Goal: Task Accomplishment & Management: Use online tool/utility

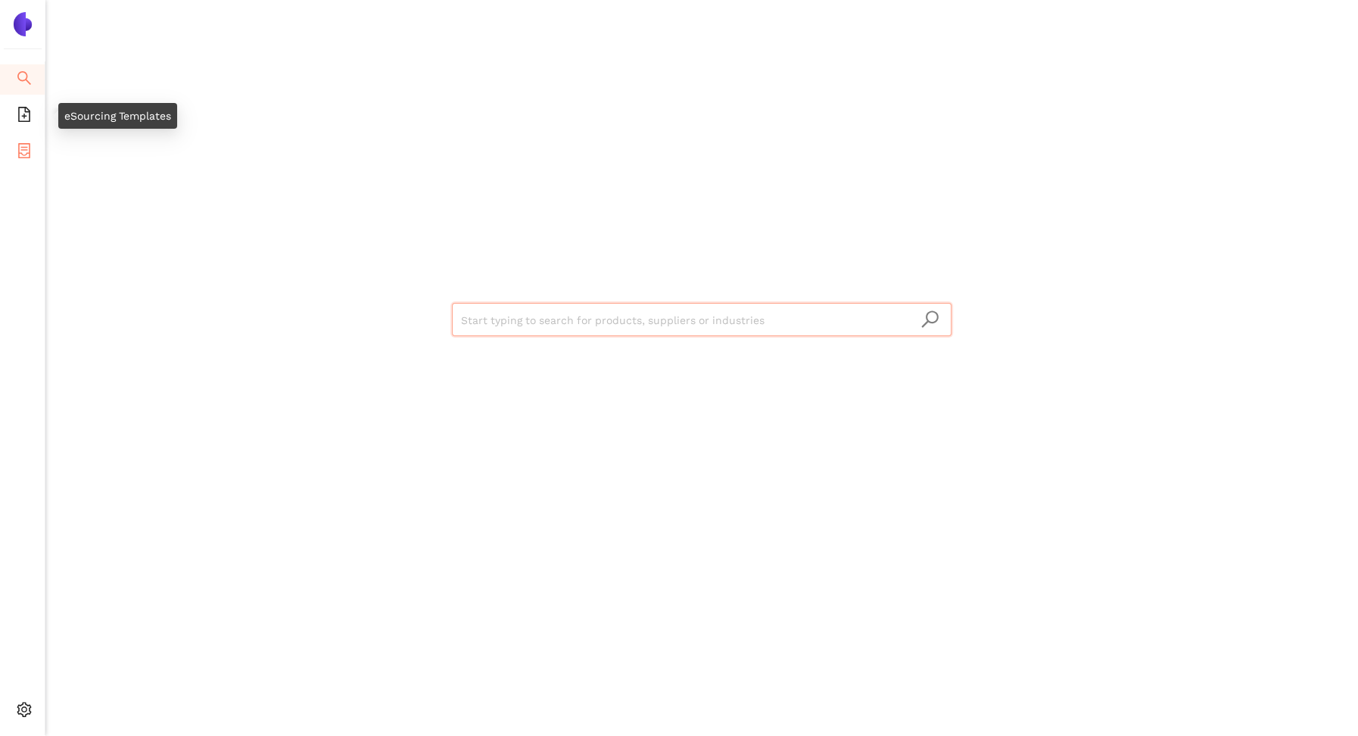
click at [30, 148] on icon "container" at bounding box center [24, 150] width 15 height 15
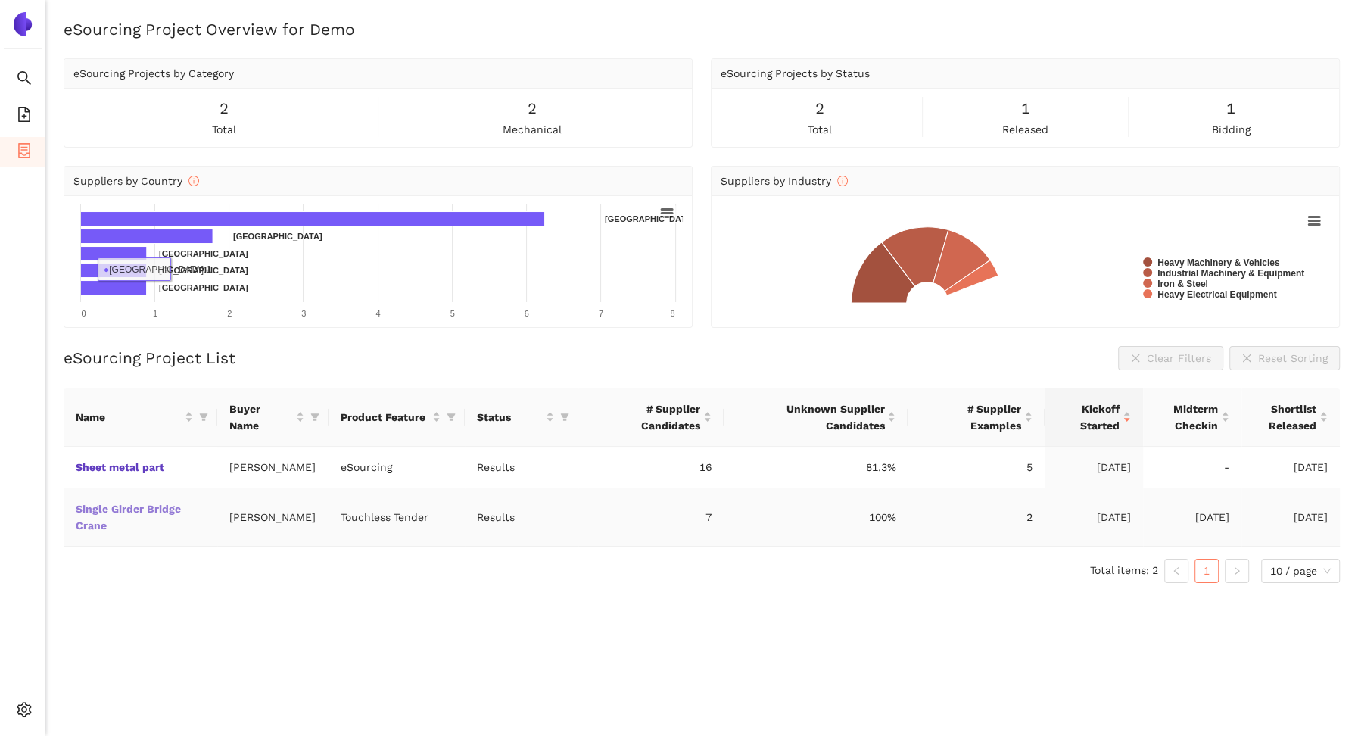
click at [0, 0] on link "Single Girder Bridge Crane" at bounding box center [0, 0] width 0 height 0
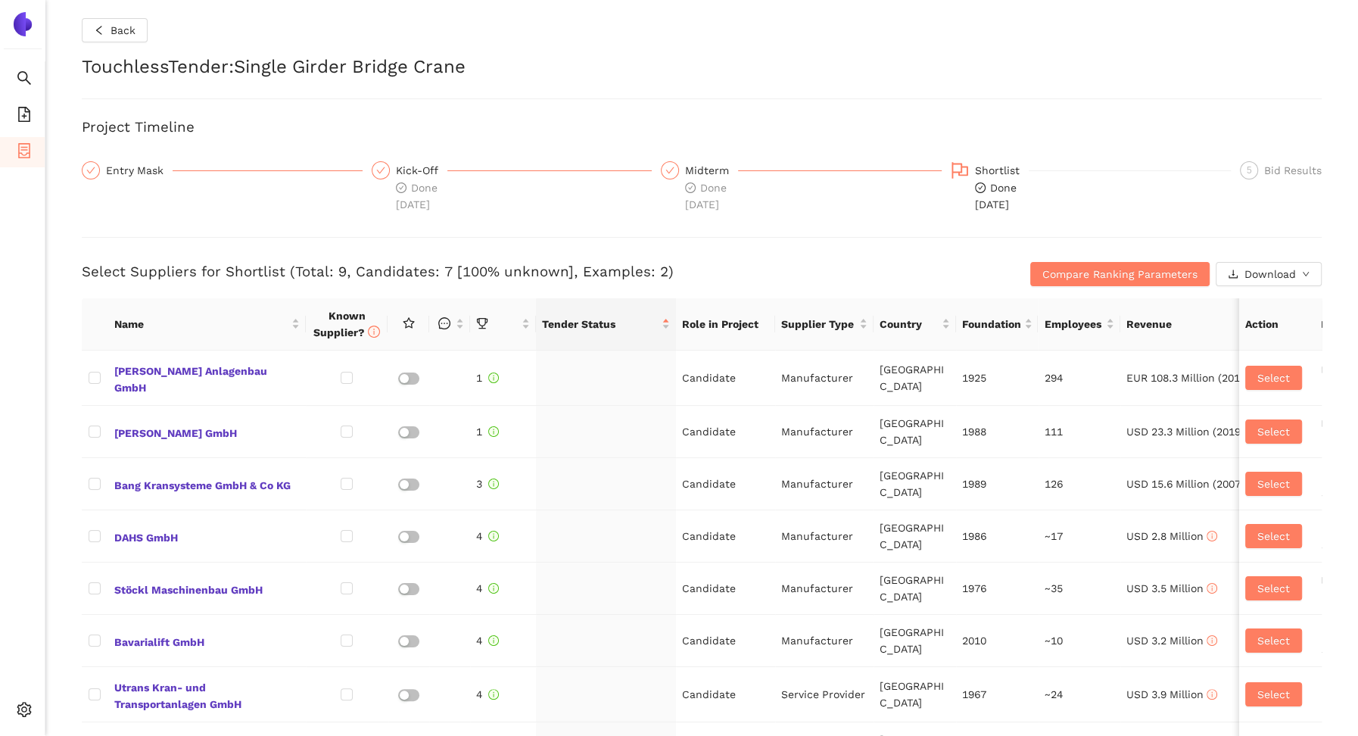
checkbox input "true"
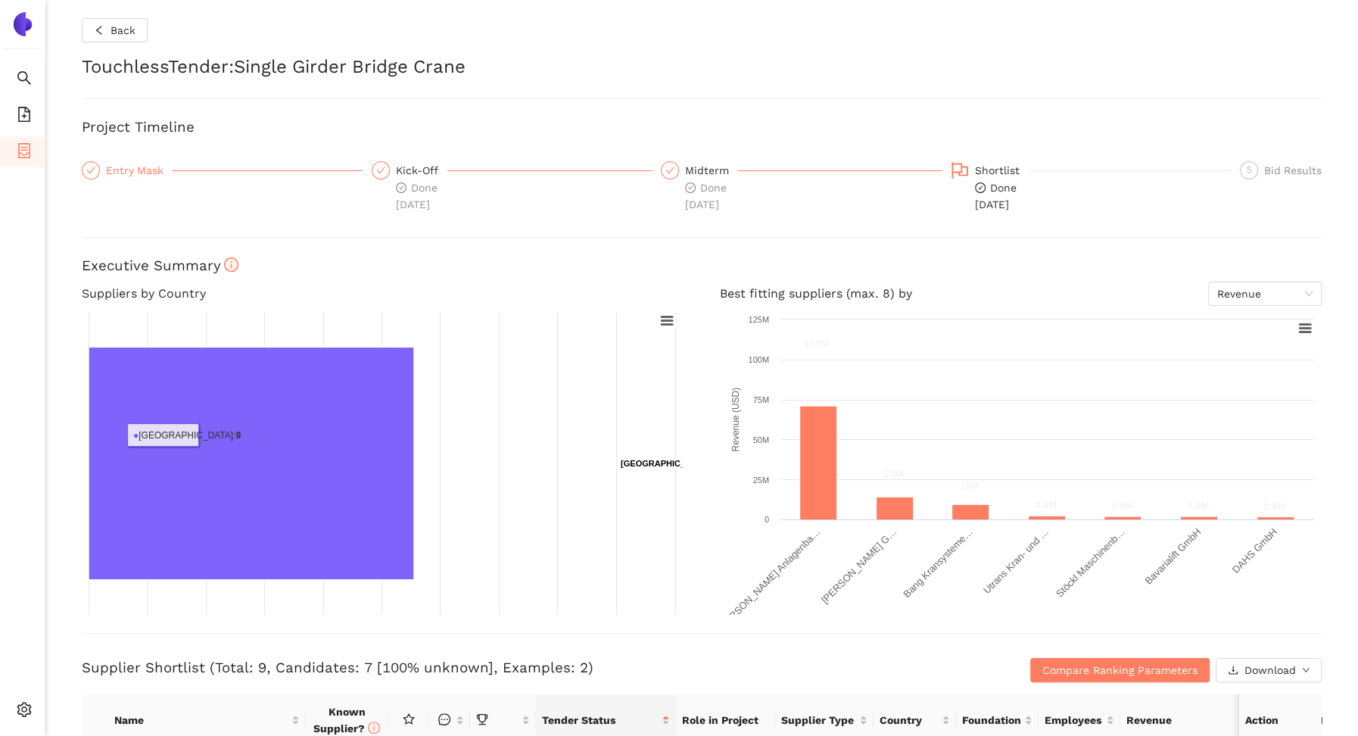
click at [126, 169] on div "Entry Mask" at bounding box center [139, 170] width 67 height 18
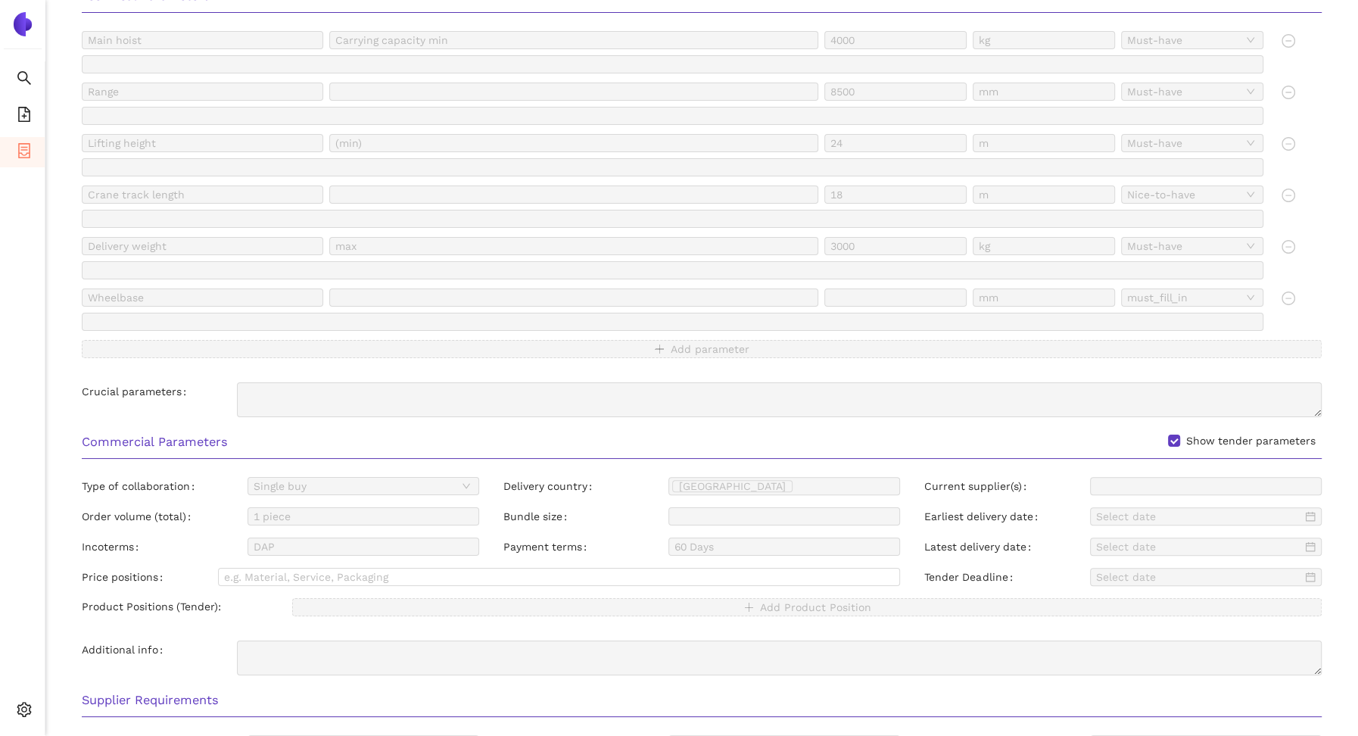
scroll to position [954, 0]
